Goal: Information Seeking & Learning: Learn about a topic

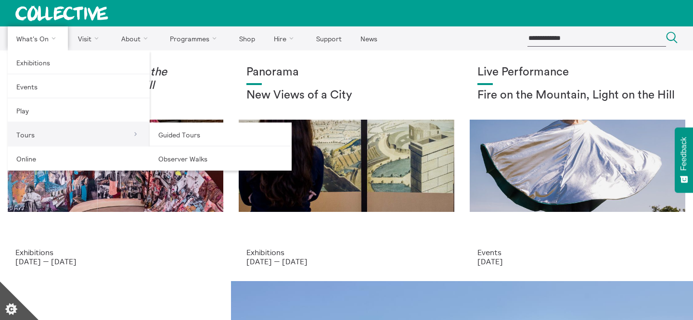
click at [119, 137] on link "Tours" at bounding box center [79, 135] width 142 height 24
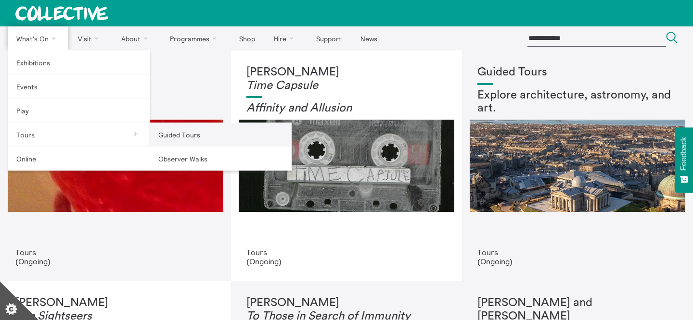
click at [183, 137] on link "Guided Tours" at bounding box center [221, 135] width 142 height 24
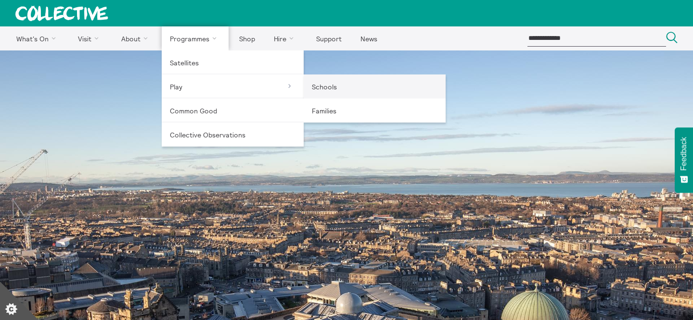
click at [329, 92] on link "Schools" at bounding box center [375, 87] width 142 height 24
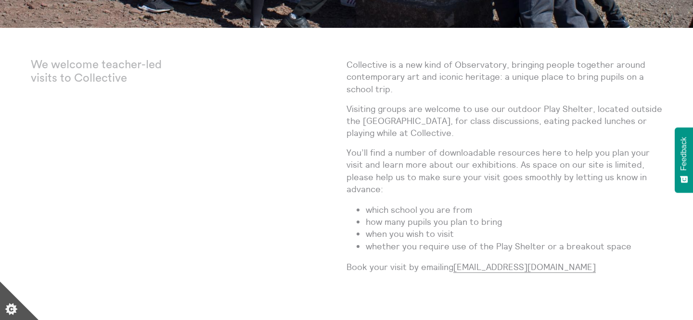
scroll to position [316, 0]
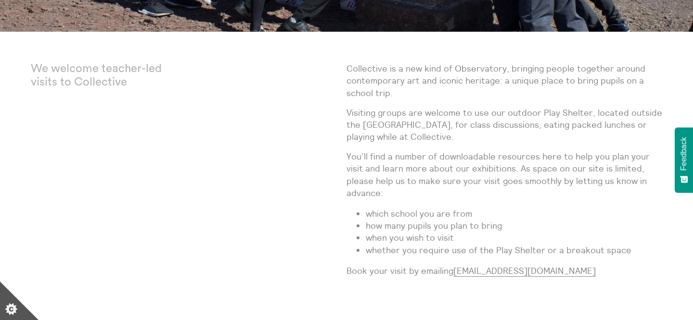
click at [382, 87] on p "Collective is a new kind of Observatory, bringing people together around contem…" at bounding box center [504, 81] width 316 height 37
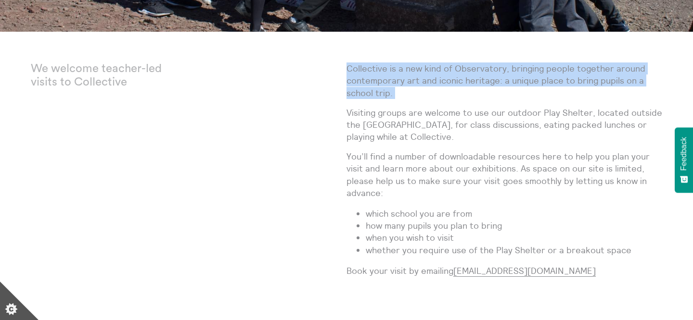
click at [384, 111] on p "Visiting groups are welcome to use our outdoor Play Shelter, located outside th…" at bounding box center [504, 125] width 316 height 37
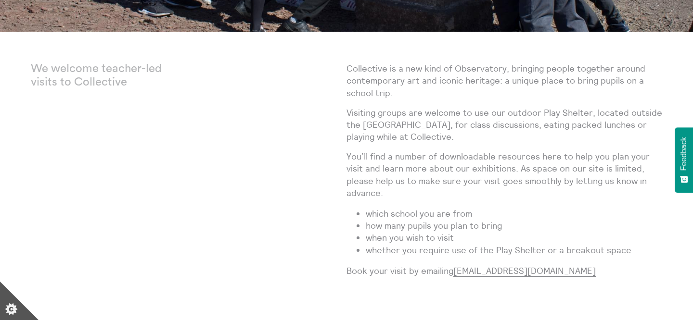
click at [384, 111] on p "Visiting groups are welcome to use our outdoor Play Shelter, located outside th…" at bounding box center [504, 125] width 316 height 37
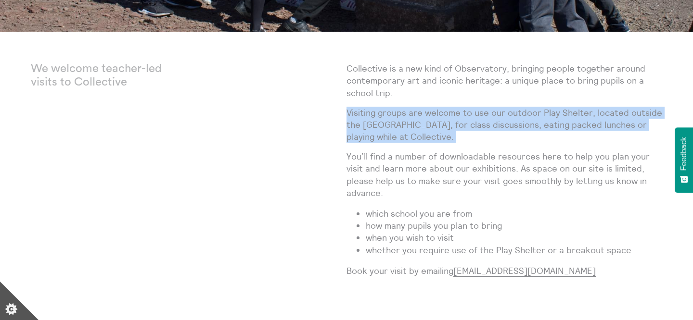
click at [393, 130] on p "Visiting groups are welcome to use our outdoor Play Shelter, located outside th…" at bounding box center [504, 125] width 316 height 37
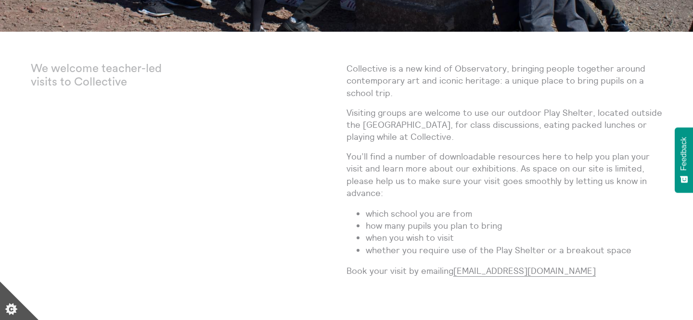
click at [393, 130] on p "Visiting groups are welcome to use our outdoor Play Shelter, located outside th…" at bounding box center [504, 125] width 316 height 37
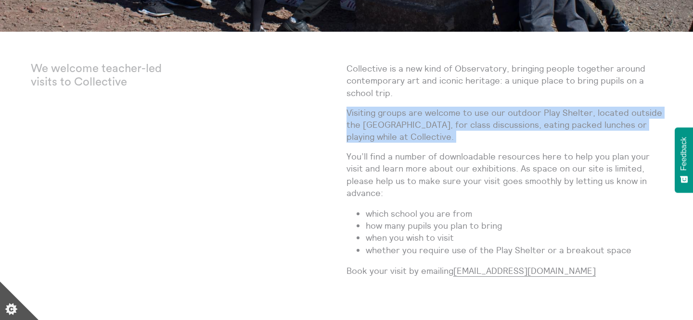
click at [411, 128] on p "Visiting groups are welcome to use our outdoor Play Shelter, located outside th…" at bounding box center [504, 125] width 316 height 37
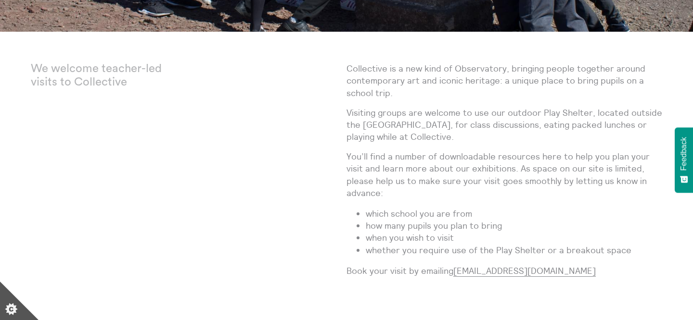
click at [411, 128] on p "Visiting groups are welcome to use our outdoor Play Shelter, located outside th…" at bounding box center [504, 125] width 316 height 37
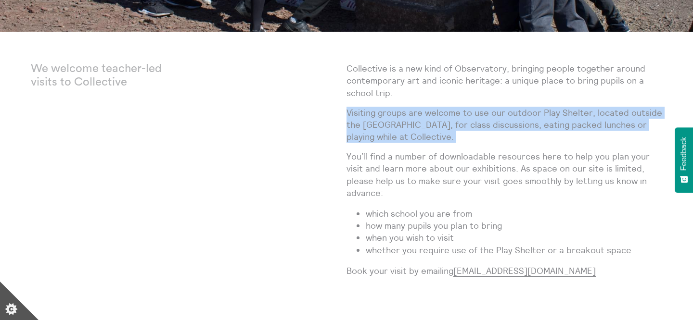
click at [411, 128] on p "Visiting groups are welcome to use our outdoor Play Shelter, located outside th…" at bounding box center [504, 125] width 316 height 37
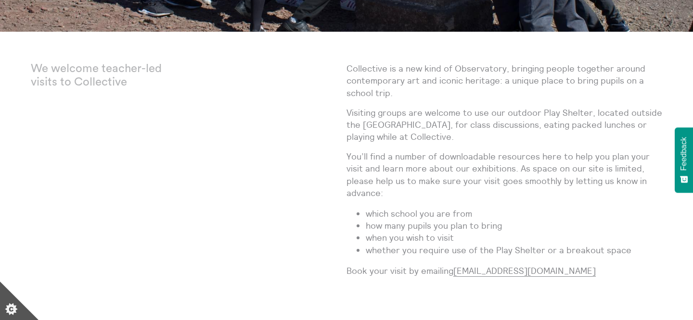
click at [411, 128] on p "Visiting groups are welcome to use our outdoor Play Shelter, located outside th…" at bounding box center [504, 125] width 316 height 37
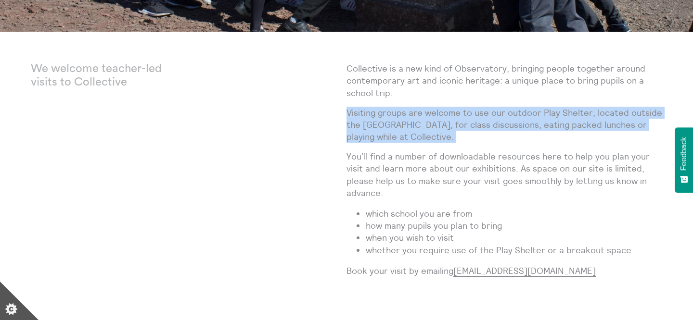
click at [411, 128] on p "Visiting groups are welcome to use our outdoor Play Shelter, located outside th…" at bounding box center [504, 125] width 316 height 37
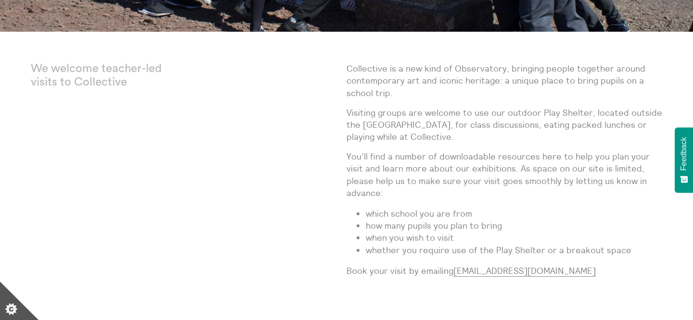
click at [369, 130] on p "Visiting groups are welcome to use our outdoor Play Shelter, located outside th…" at bounding box center [504, 125] width 316 height 37
click at [359, 135] on p "Visiting groups are welcome to use our outdoor Play Shelter, located outside th…" at bounding box center [504, 125] width 316 height 37
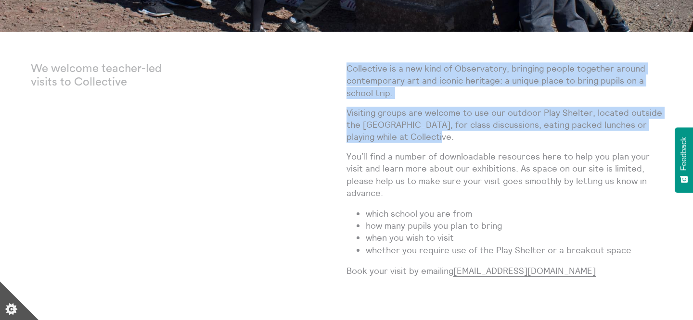
drag, startPoint x: 344, startPoint y: 116, endPoint x: 421, endPoint y: 138, distance: 79.9
click at [421, 138] on div "We welcome teacher-led visits to Collective Collective is a new kind of Observa…" at bounding box center [346, 184] width 631 height 242
click at [421, 138] on p "Visiting groups are welcome to use our outdoor Play Shelter, located outside th…" at bounding box center [504, 125] width 316 height 37
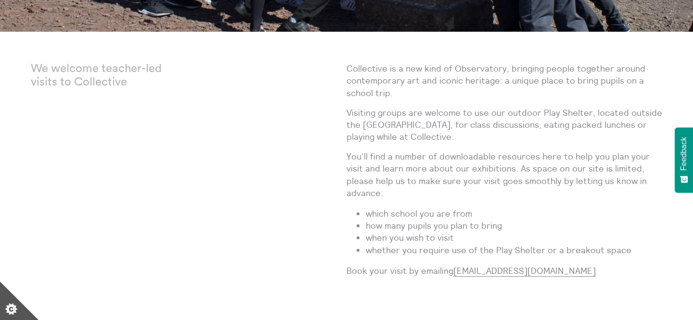
click at [421, 138] on p "Visiting groups are welcome to use our outdoor Play Shelter, located outside th…" at bounding box center [504, 125] width 316 height 37
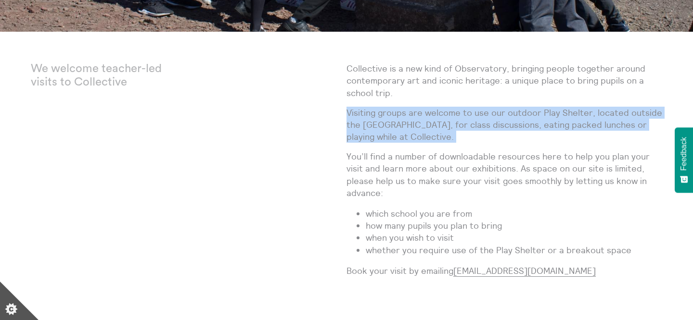
click at [421, 138] on p "Visiting groups are welcome to use our outdoor Play Shelter, located outside th…" at bounding box center [504, 125] width 316 height 37
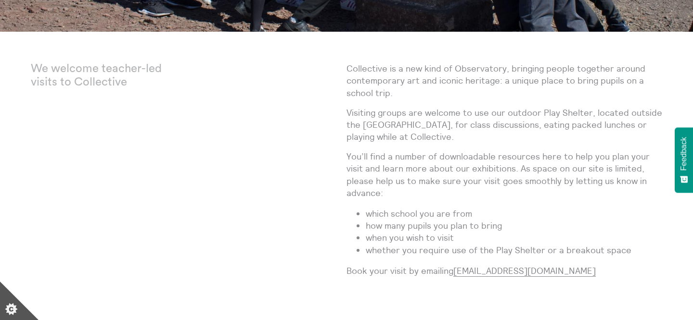
click at [390, 132] on p "Visiting groups are welcome to use our outdoor Play Shelter, located outside th…" at bounding box center [504, 125] width 316 height 37
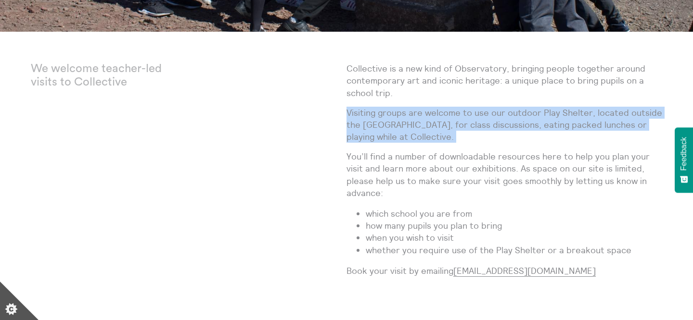
click at [448, 100] on div "Collective is a new kind of Observatory, bringing people together around contem…" at bounding box center [504, 184] width 316 height 242
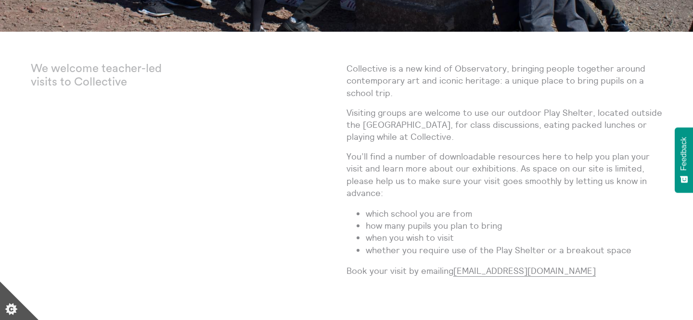
click at [438, 126] on p "Visiting groups are welcome to use our outdoor Play Shelter, located outside th…" at bounding box center [504, 125] width 316 height 37
click at [491, 83] on p "Collective is a new kind of Observatory, bringing people together around contem…" at bounding box center [504, 81] width 316 height 37
click at [490, 167] on p "You’ll find a number of downloadable resources here to help you plan your visit…" at bounding box center [504, 175] width 316 height 49
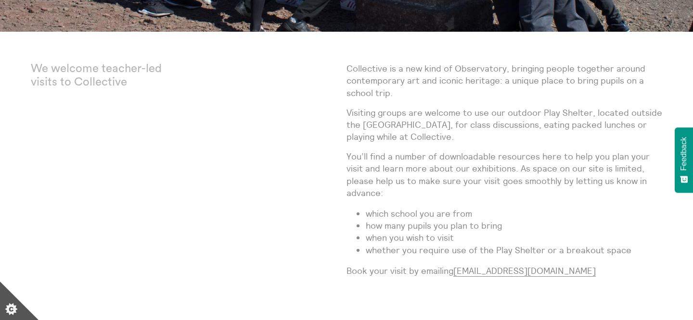
click at [490, 167] on p "You’ll find a number of downloadable resources here to help you plan your visit…" at bounding box center [504, 175] width 316 height 49
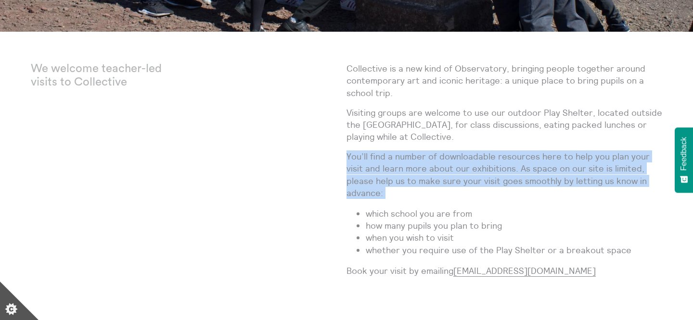
click at [467, 136] on p "Visiting groups are welcome to use our outdoor Play Shelter, located outside th…" at bounding box center [504, 125] width 316 height 37
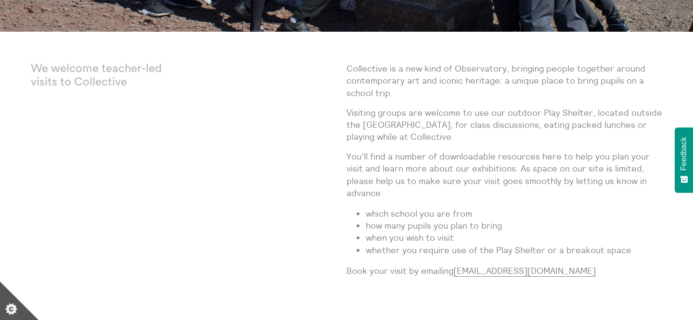
click at [467, 136] on p "Visiting groups are welcome to use our outdoor Play Shelter, located outside th…" at bounding box center [504, 125] width 316 height 37
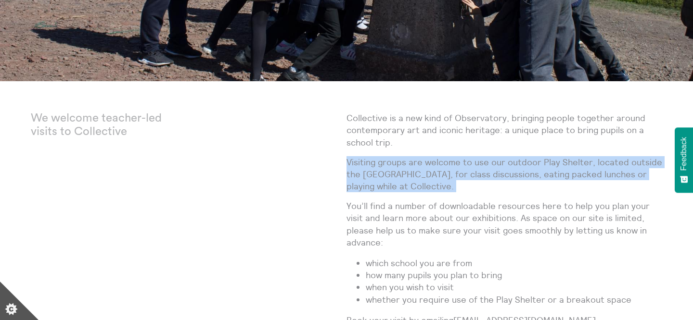
scroll to position [267, 0]
click at [474, 190] on p "Visiting groups are welcome to use our outdoor Play Shelter, located outside th…" at bounding box center [504, 174] width 316 height 37
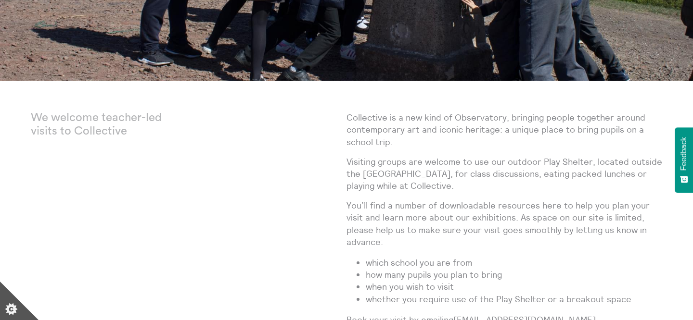
click at [474, 190] on p "Visiting groups are welcome to use our outdoor Play Shelter, located outside th…" at bounding box center [504, 174] width 316 height 37
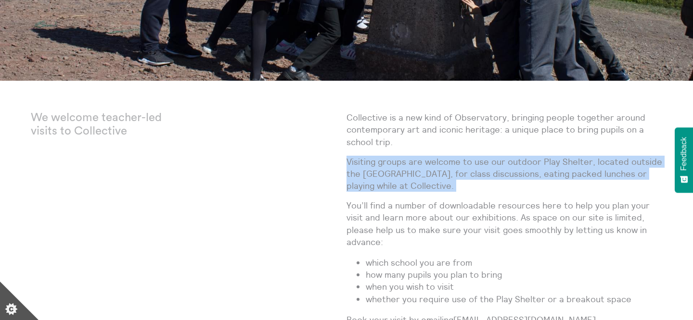
click at [477, 184] on p "Visiting groups are welcome to use our outdoor Play Shelter, located outside th…" at bounding box center [504, 174] width 316 height 37
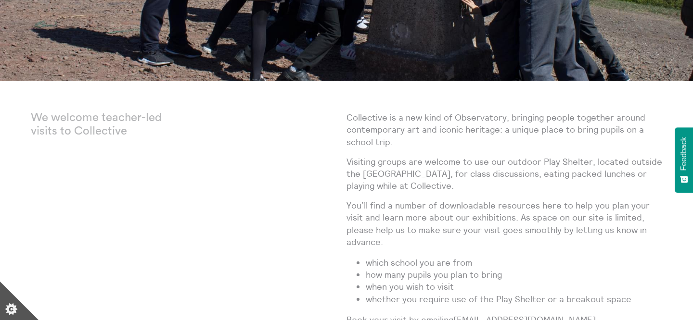
click at [477, 184] on p "Visiting groups are welcome to use our outdoor Play Shelter, located outside th…" at bounding box center [504, 174] width 316 height 37
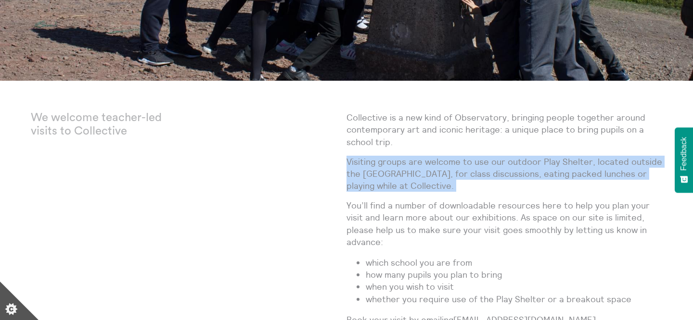
click at [477, 184] on p "Visiting groups are welcome to use our outdoor Play Shelter, located outside th…" at bounding box center [504, 174] width 316 height 37
click at [491, 143] on p "Collective is a new kind of Observatory, bringing people together around contem…" at bounding box center [504, 130] width 316 height 37
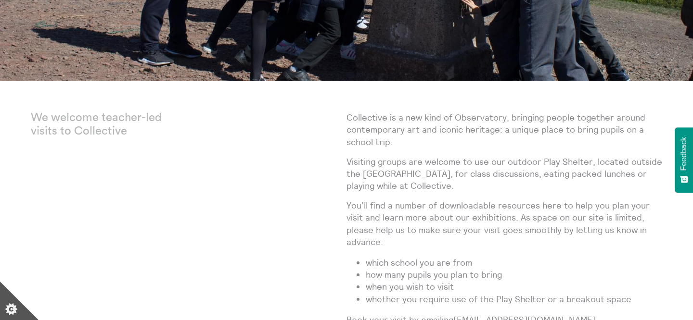
click at [491, 143] on p "Collective is a new kind of Observatory, bringing people together around contem…" at bounding box center [504, 130] width 316 height 37
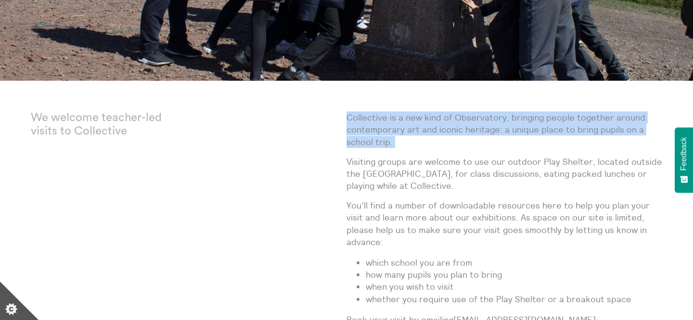
click at [481, 174] on p "Visiting groups are welcome to use our outdoor Play Shelter, located outside th…" at bounding box center [504, 174] width 316 height 37
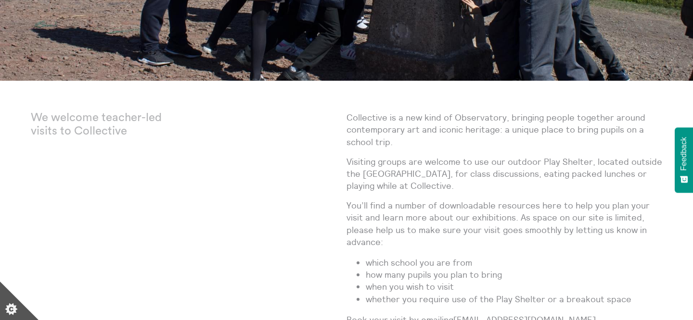
click at [481, 174] on p "Visiting groups are welcome to use our outdoor Play Shelter, located outside th…" at bounding box center [504, 174] width 316 height 37
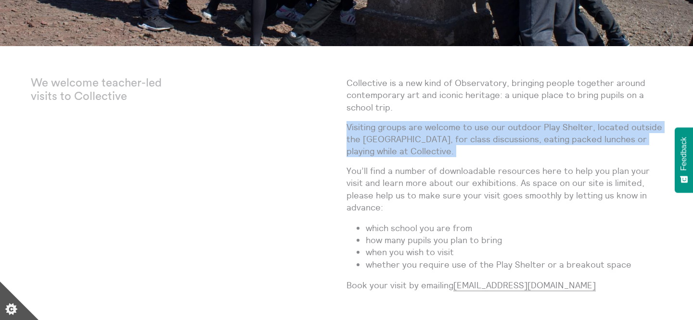
scroll to position [304, 0]
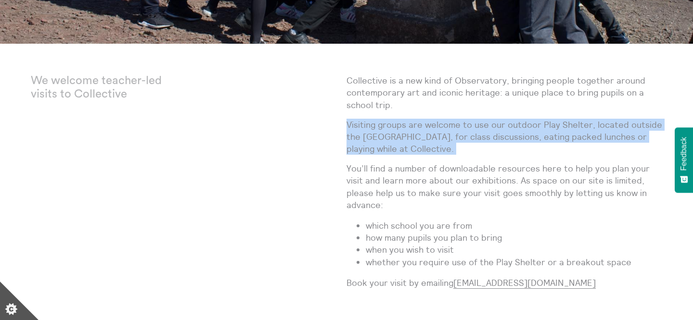
copy div "Visiting groups are welcome to use our outdoor Play Shelter, located outside th…"
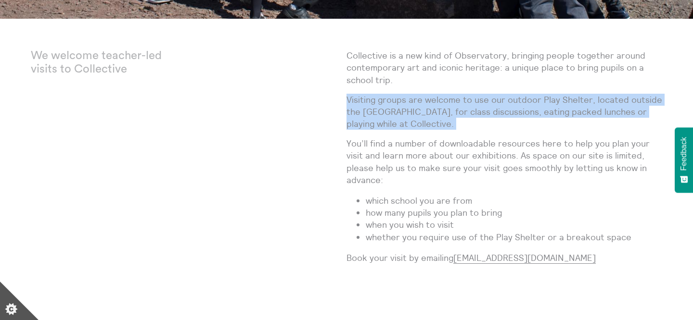
scroll to position [330, 0]
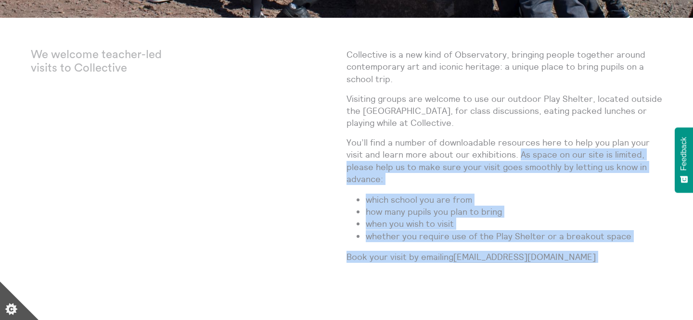
drag, startPoint x: 517, startPoint y: 153, endPoint x: 605, endPoint y: 264, distance: 142.1
click at [605, 264] on div "Collective is a new kind of Observatory, bringing people together around contem…" at bounding box center [504, 170] width 316 height 242
copy div "As space on our site is limited, please help us to make sure your visit goes sm…"
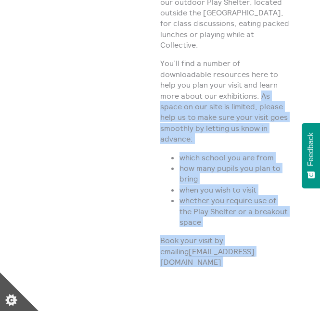
scroll to position [343, 0]
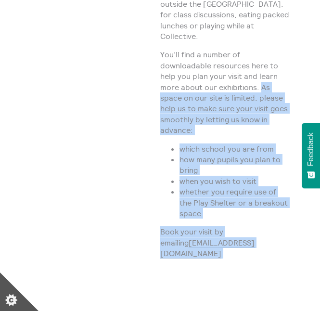
click at [114, 150] on div "We welcome teacher-led visits to Collective" at bounding box center [95, 100] width 129 height 370
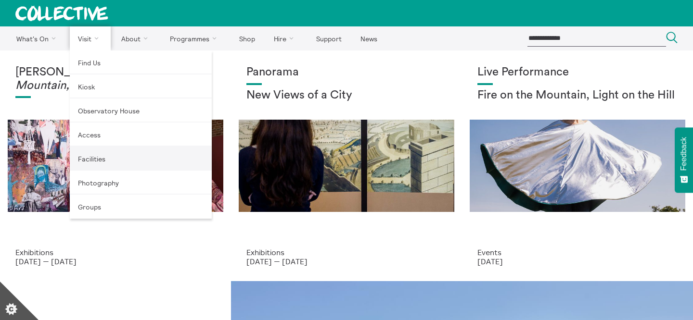
click at [105, 161] on link "Facilities" at bounding box center [141, 159] width 142 height 24
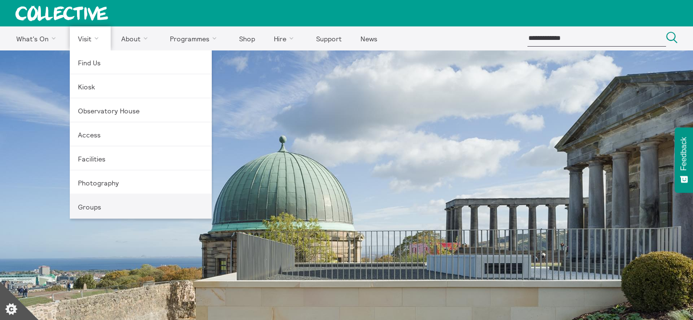
click at [111, 201] on link "Groups" at bounding box center [141, 207] width 142 height 24
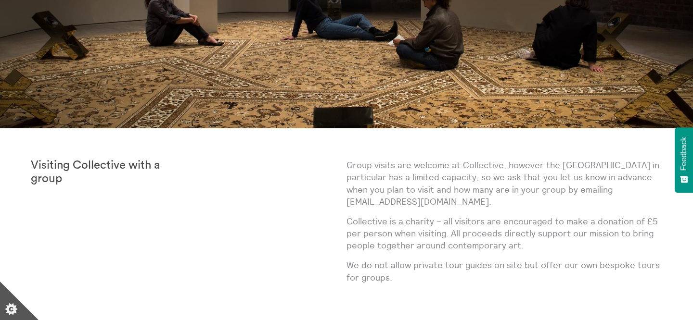
scroll to position [225, 0]
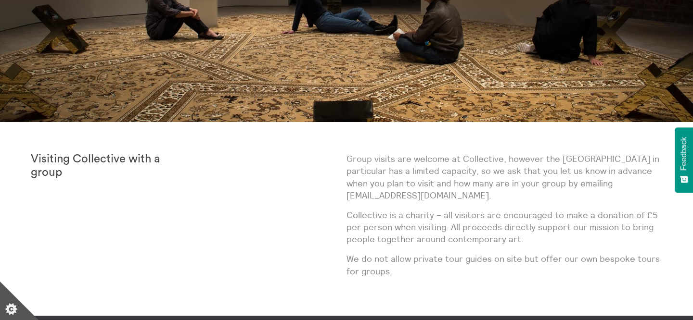
click at [440, 165] on p "Group visits are welcome at Collective, however the City Observatory in particu…" at bounding box center [504, 177] width 316 height 49
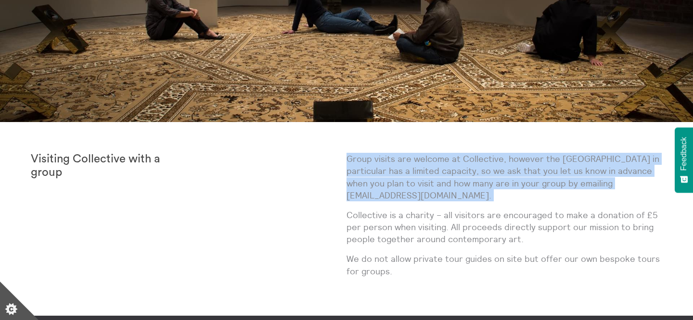
click at [440, 165] on p "Group visits are welcome at Collective, however the City Observatory in particu…" at bounding box center [504, 177] width 316 height 49
click at [454, 176] on p "Group visits are welcome at Collective, however the City Observatory in particu…" at bounding box center [504, 177] width 316 height 49
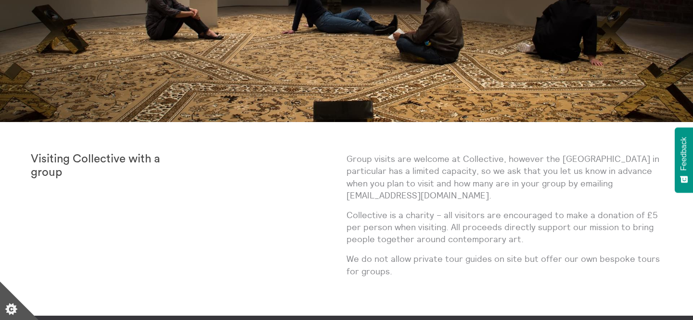
click at [454, 176] on p "Group visits are welcome at Collective, however the City Observatory in particu…" at bounding box center [504, 177] width 316 height 49
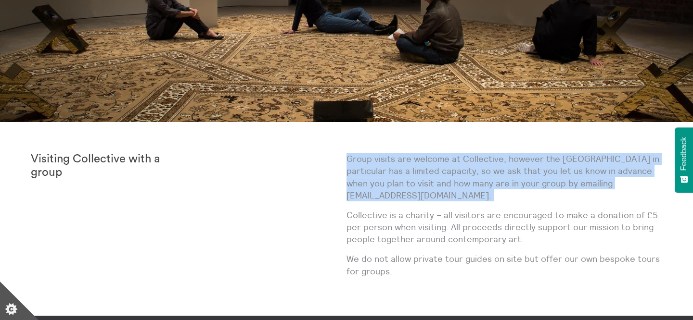
click at [464, 234] on p "Collective is a charity – all visitors are encouraged to make a donation of £5 …" at bounding box center [504, 227] width 316 height 37
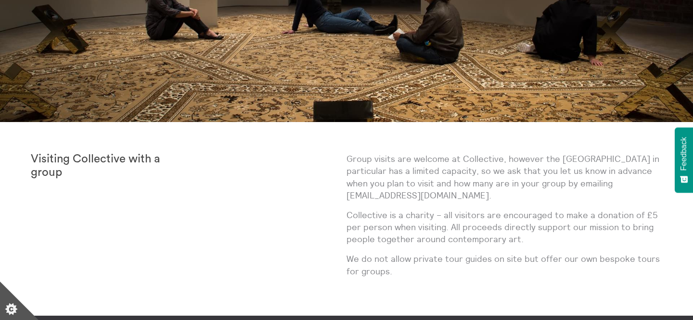
click at [464, 234] on p "Collective is a charity – all visitors are encouraged to make a donation of £5 …" at bounding box center [504, 227] width 316 height 37
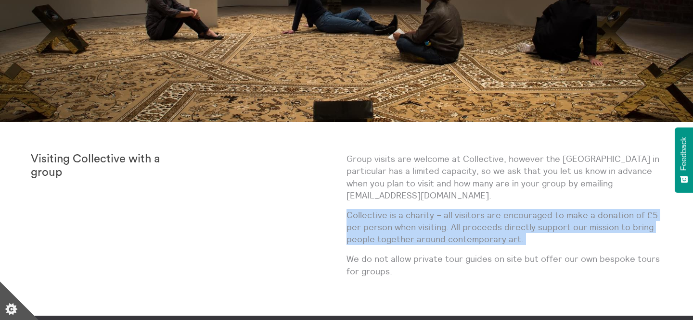
click at [462, 252] on div "Group visits are welcome at Collective, however the City Observatory in particu…" at bounding box center [504, 219] width 316 height 132
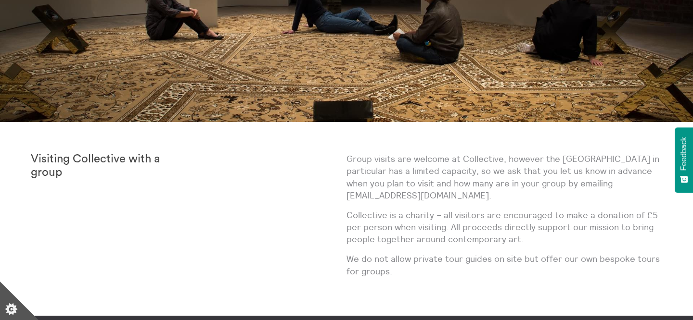
click at [462, 252] on div "Group visits are welcome at Collective, however the City Observatory in particu…" at bounding box center [504, 219] width 316 height 132
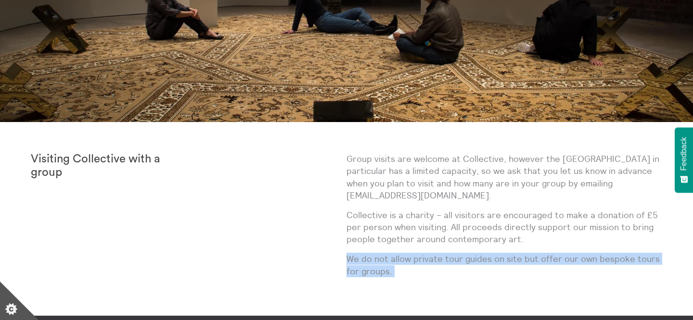
click at [462, 257] on p "We do not allow private tour guides on site but offer our own bespoke tours for…" at bounding box center [504, 265] width 316 height 24
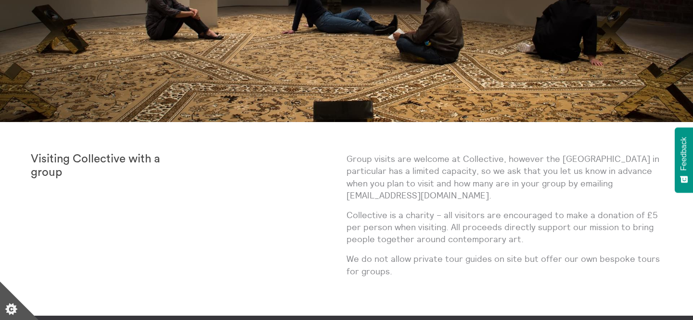
click at [462, 257] on p "We do not allow private tour guides on site but offer our own bespoke tours for…" at bounding box center [504, 265] width 316 height 24
click at [465, 233] on p "Collective is a charity – all visitors are encouraged to make a donation of £5 …" at bounding box center [504, 227] width 316 height 37
